Goal: Task Accomplishment & Management: Complete application form

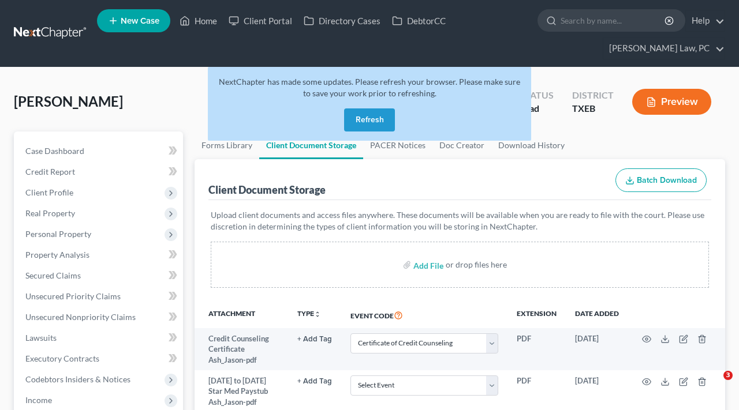
select select "10"
click at [372, 122] on button "Refresh" at bounding box center [369, 120] width 51 height 23
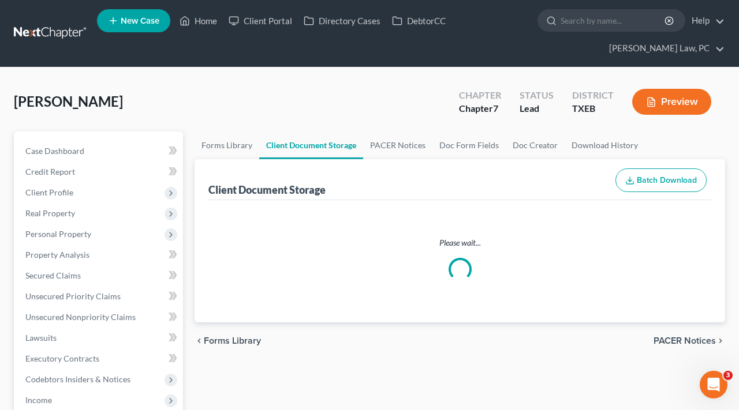
select select "10"
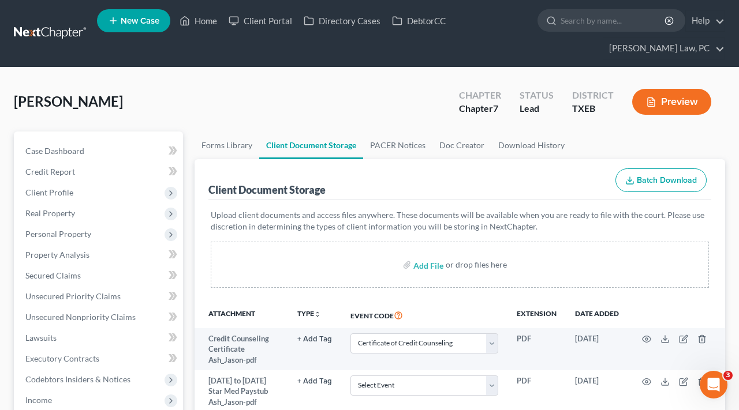
click at [48, 33] on link at bounding box center [51, 33] width 74 height 21
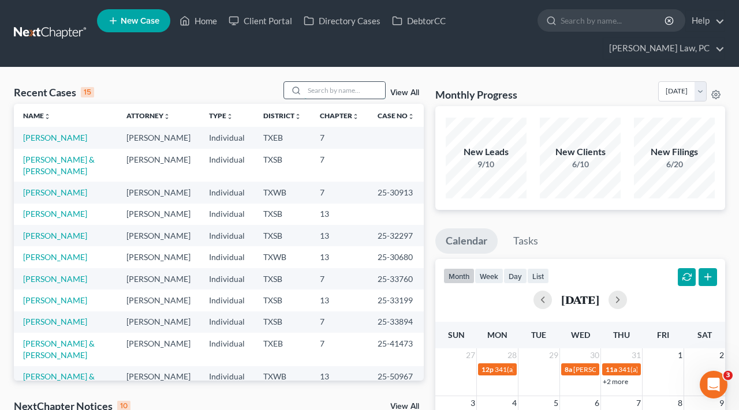
click at [319, 91] on input "search" at bounding box center [344, 90] width 81 height 17
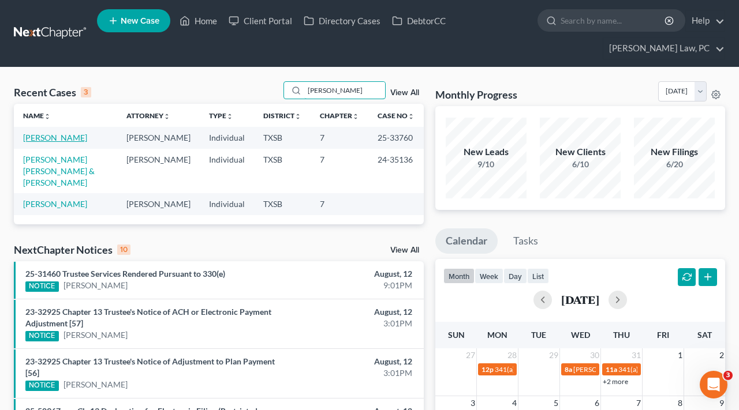
type input "barba"
click at [55, 139] on link "Bauer, Barbara" at bounding box center [55, 138] width 64 height 10
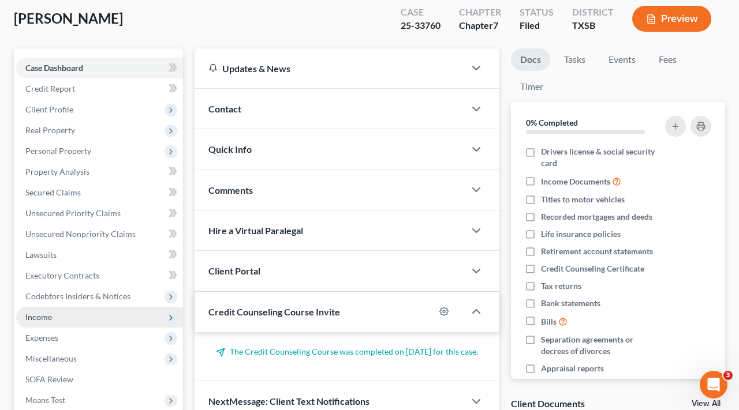
scroll to position [179, 0]
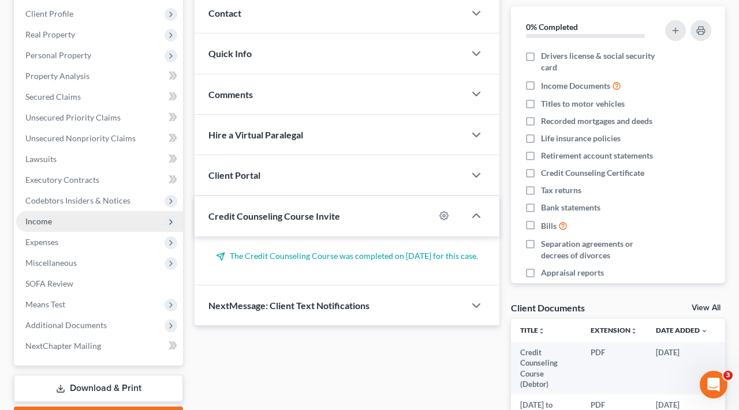
click at [47, 225] on span "Income" at bounding box center [38, 221] width 27 height 10
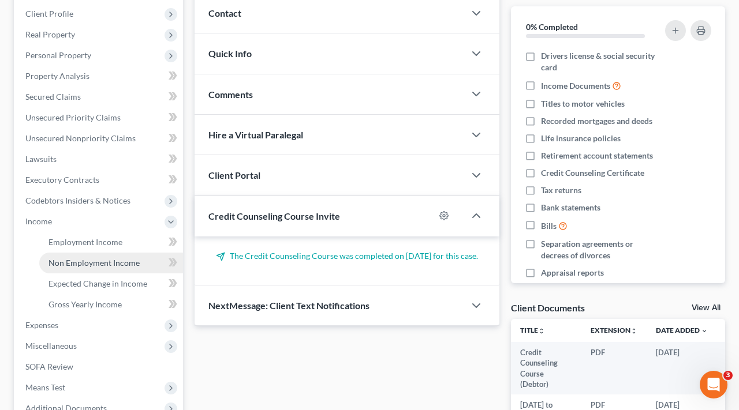
click at [80, 264] on span "Non Employment Income" at bounding box center [93, 263] width 91 height 10
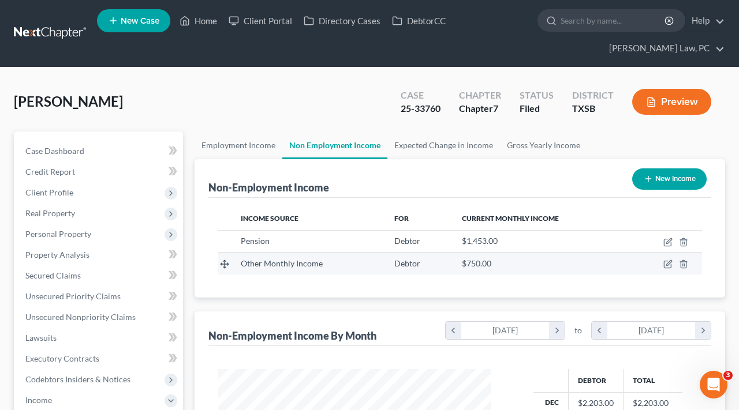
scroll to position [207, 296]
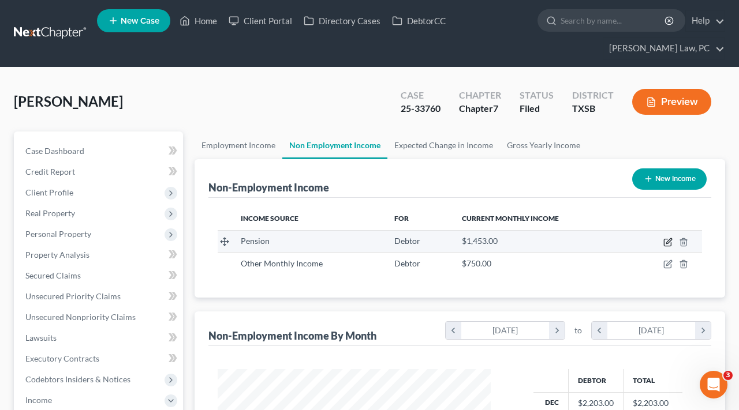
click at [666, 244] on icon "button" at bounding box center [667, 242] width 9 height 9
select select "2"
select select "0"
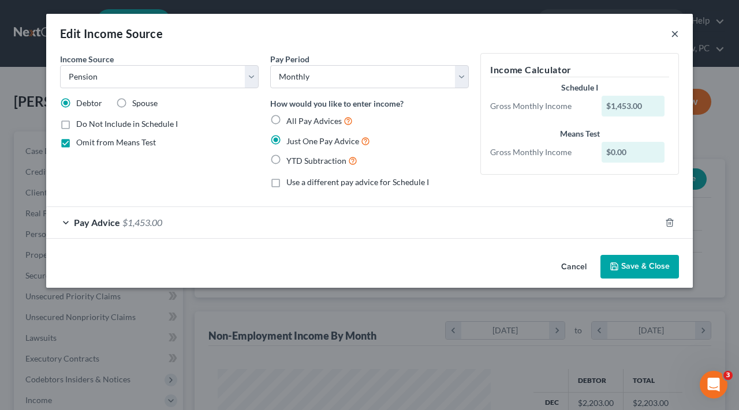
click at [677, 33] on button "×" at bounding box center [675, 34] width 8 height 14
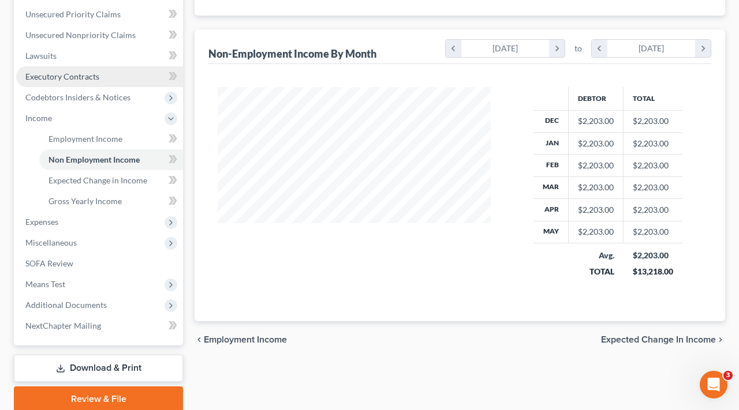
scroll to position [294, 0]
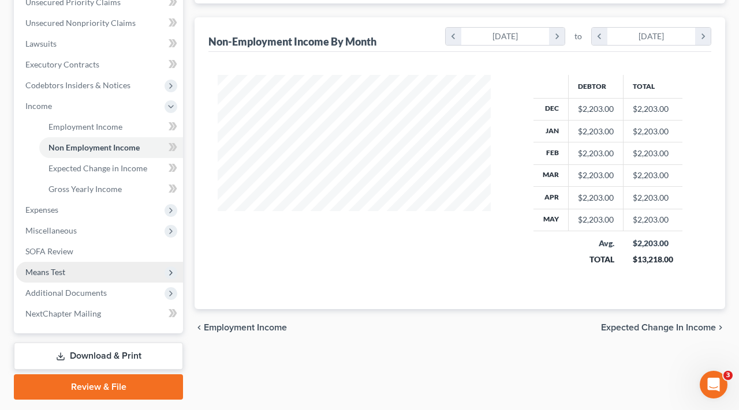
click at [58, 279] on span "Means Test" at bounding box center [99, 272] width 167 height 21
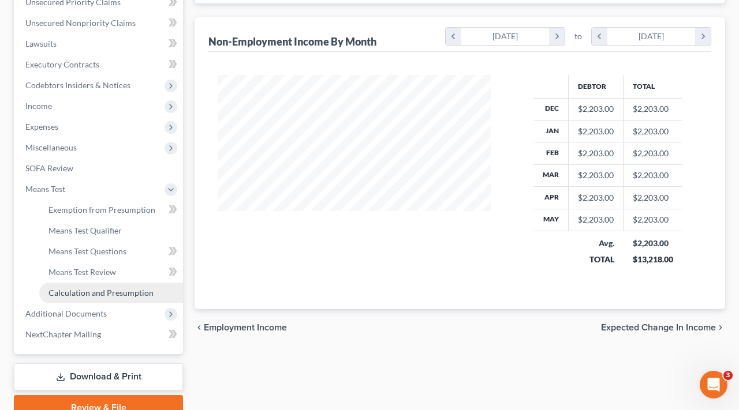
click at [104, 293] on span "Calculation and Presumption" at bounding box center [100, 293] width 105 height 10
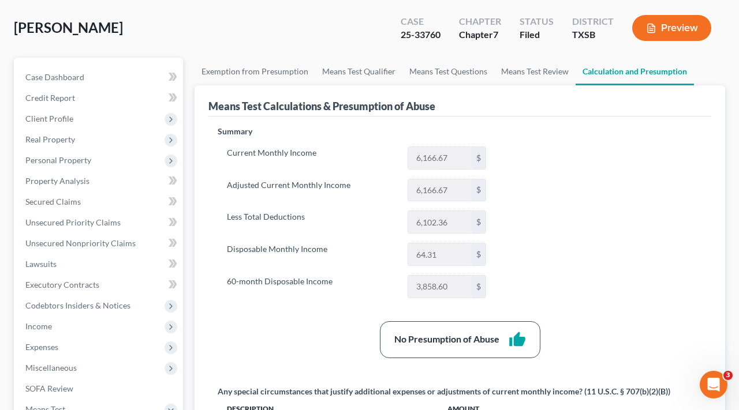
scroll to position [81, 0]
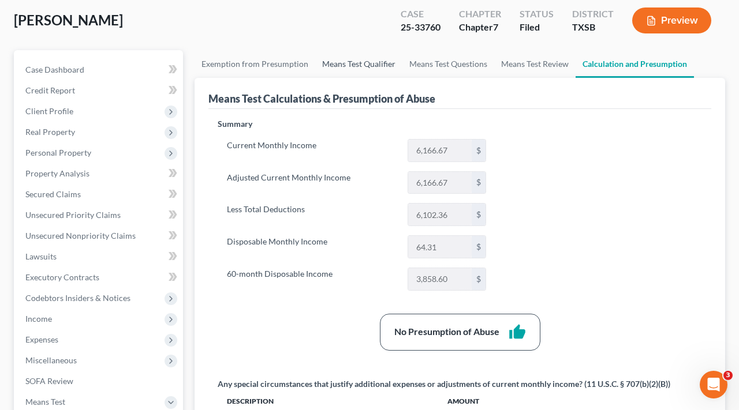
click at [335, 68] on link "Means Test Qualifier" at bounding box center [358, 64] width 87 height 28
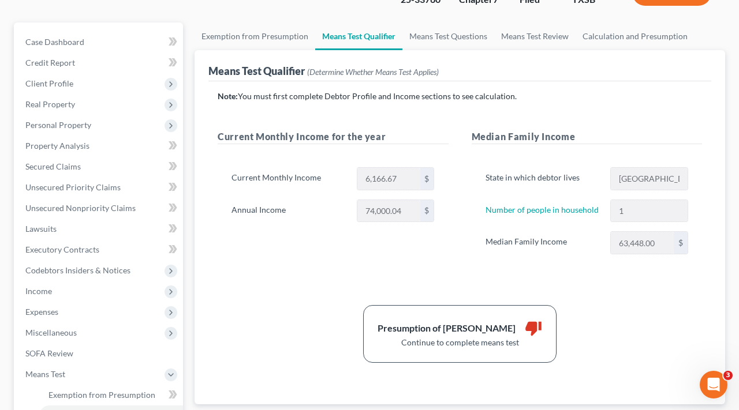
scroll to position [128, 0]
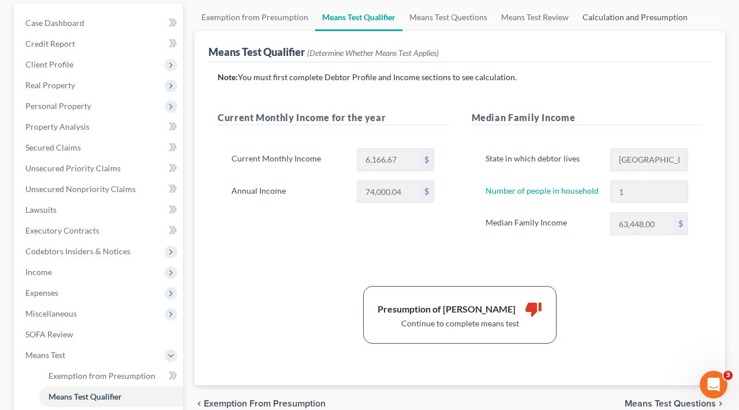
click at [630, 18] on link "Calculation and Presumption" at bounding box center [635, 17] width 119 height 28
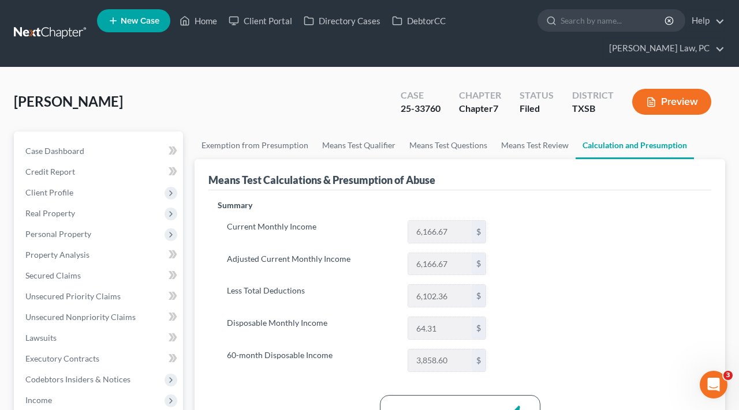
click at [42, 38] on link at bounding box center [51, 33] width 74 height 21
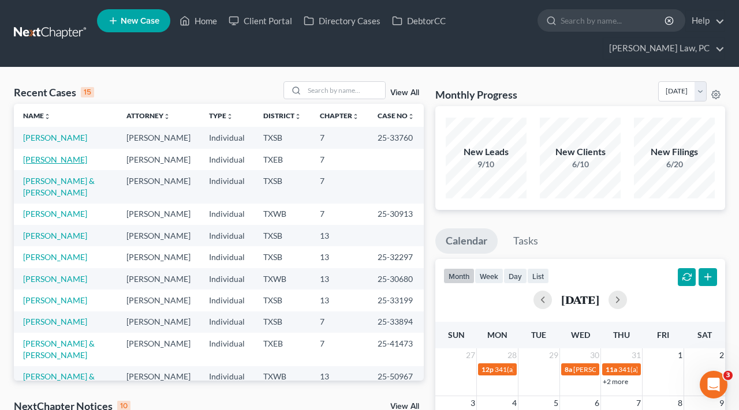
click at [44, 165] on link "[PERSON_NAME]" at bounding box center [55, 160] width 64 height 10
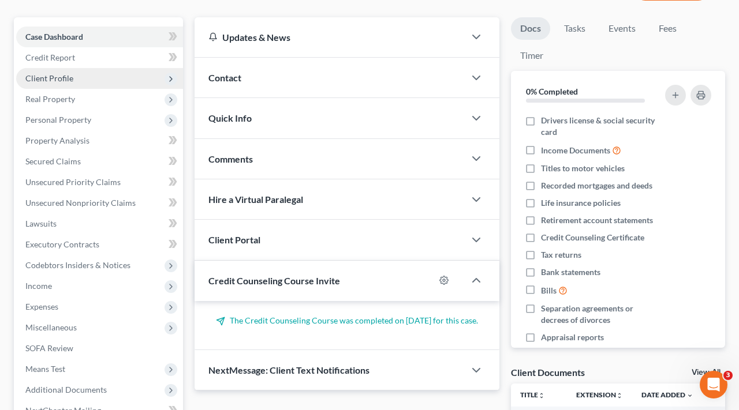
scroll to position [126, 0]
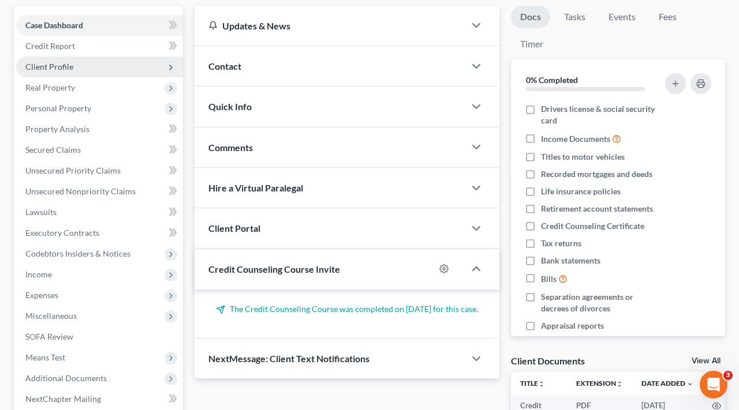
click at [48, 71] on span "Client Profile" at bounding box center [49, 67] width 48 height 10
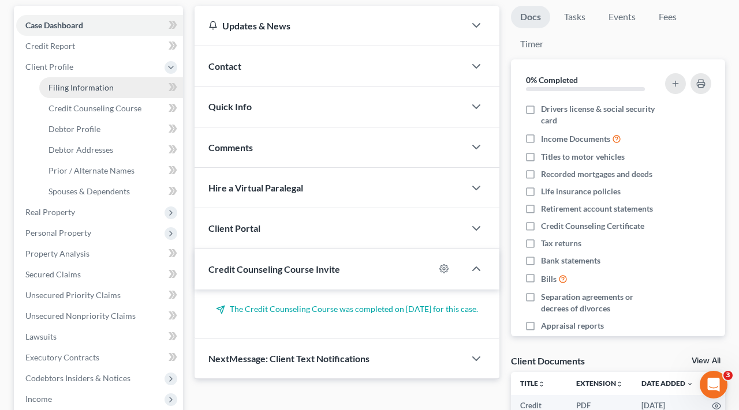
click at [72, 92] on span "Filing Information" at bounding box center [80, 88] width 65 height 10
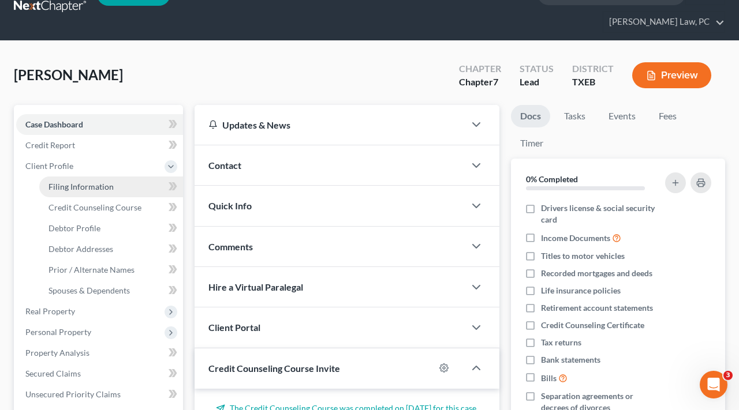
select select "1"
select select "0"
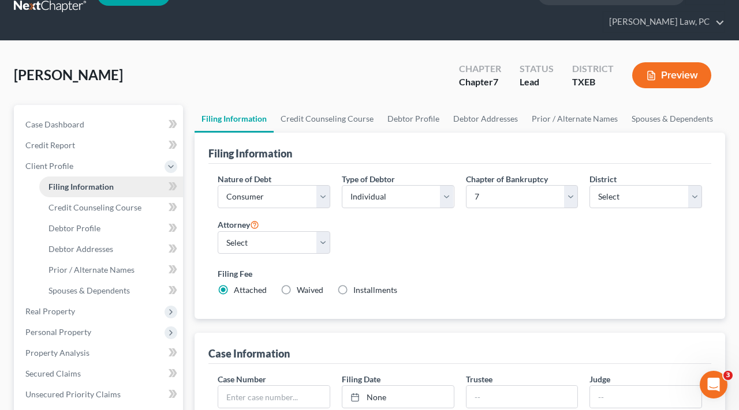
scroll to position [0, 0]
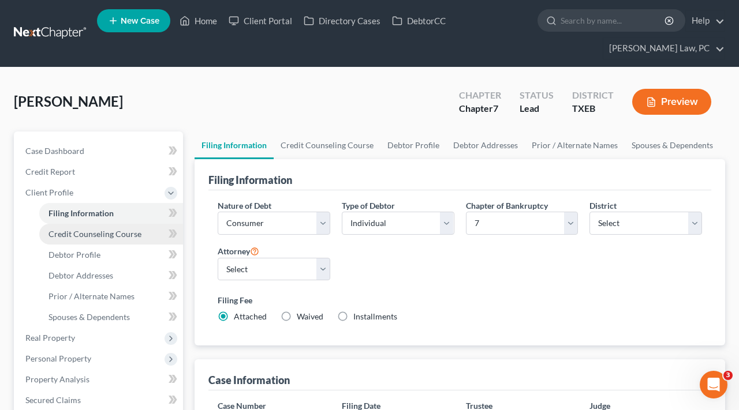
click at [69, 240] on link "Credit Counseling Course" at bounding box center [111, 234] width 144 height 21
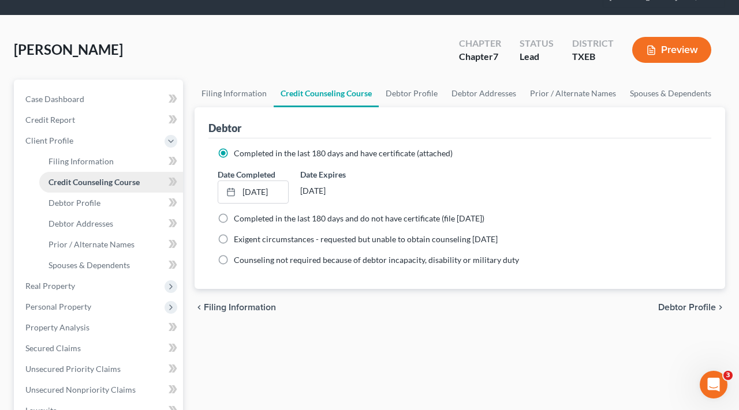
scroll to position [56, 0]
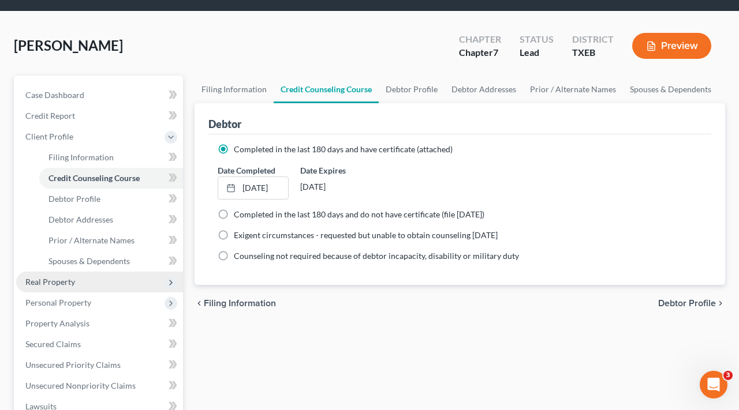
click at [52, 283] on span "Real Property" at bounding box center [50, 282] width 50 height 10
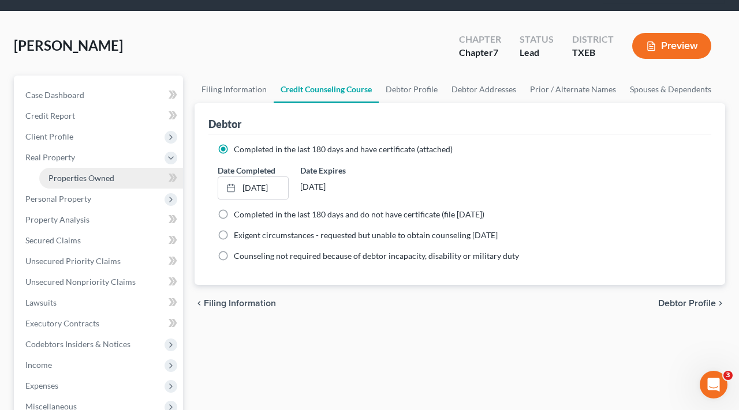
click at [61, 186] on link "Properties Owned" at bounding box center [111, 178] width 144 height 21
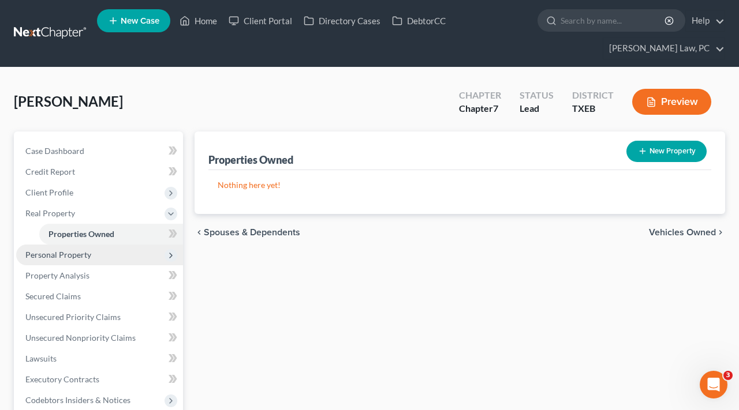
click at [58, 257] on span "Personal Property" at bounding box center [58, 255] width 66 height 10
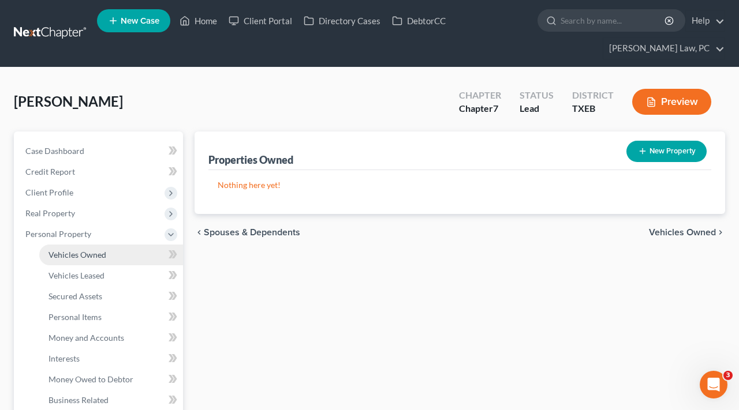
click at [59, 258] on span "Vehicles Owned" at bounding box center [77, 255] width 58 height 10
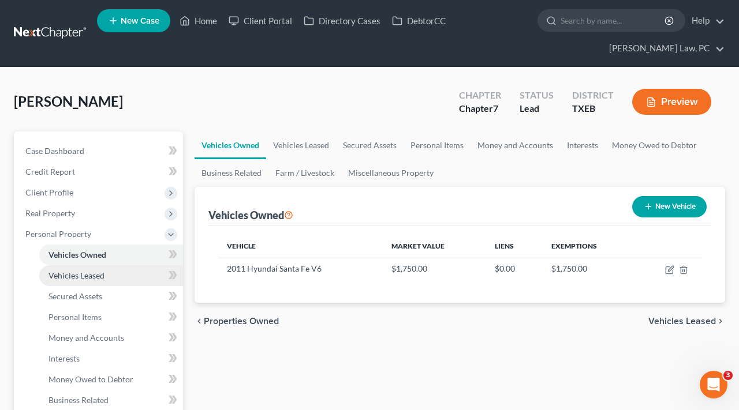
click at [70, 275] on span "Vehicles Leased" at bounding box center [76, 276] width 56 height 10
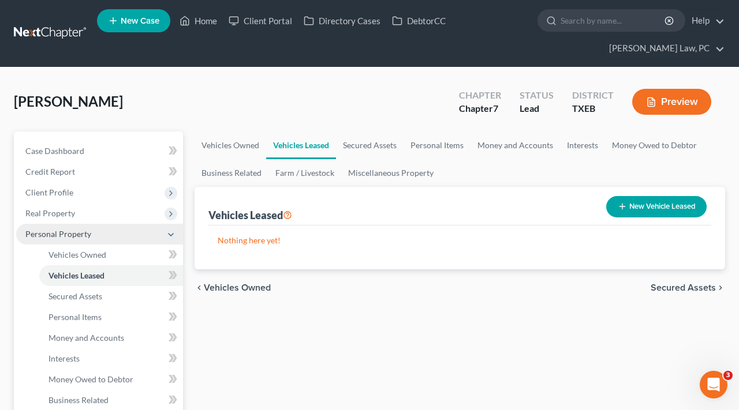
click at [59, 237] on span "Personal Property" at bounding box center [58, 234] width 66 height 10
